Goal: Information Seeking & Learning: Learn about a topic

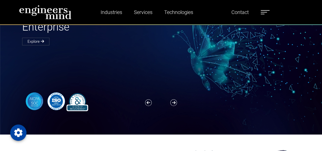
scroll to position [51, 0]
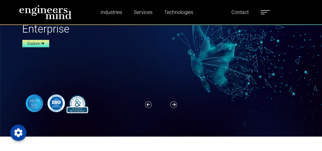
click at [36, 46] on link "Explore" at bounding box center [35, 44] width 27 height 8
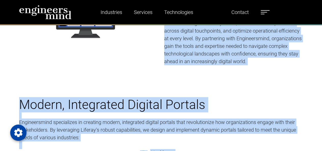
scroll to position [307, 0]
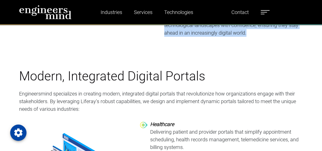
drag, startPoint x: 174, startPoint y: 51, endPoint x: 273, endPoint y: 35, distance: 99.8
copy div "n today’s rapidly evolving business landscape, organizations face unprecedented…"
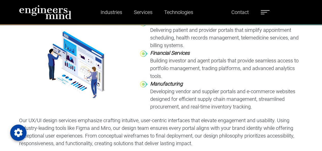
scroll to position [434, 0]
